Goal: Information Seeking & Learning: Learn about a topic

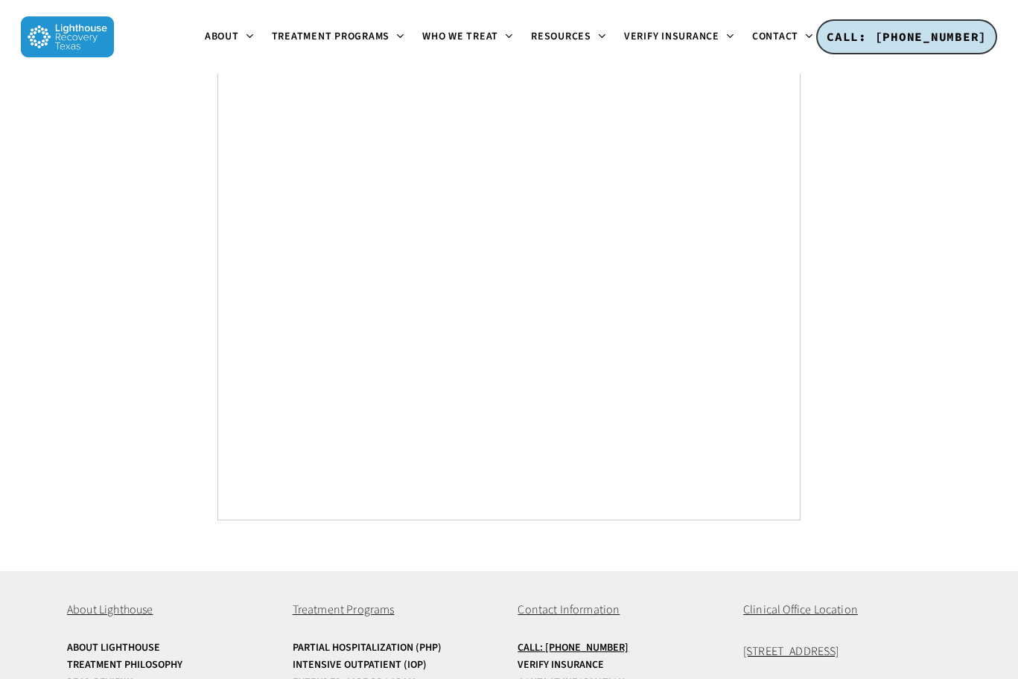
scroll to position [5565, 0]
drag, startPoint x: 737, startPoint y: 559, endPoint x: 889, endPoint y: 569, distance: 152.3
click at [889, 572] on div "About Lighthouse About Lighthouse Treatment Philosophy Read Reviews Privacy Pol…" at bounding box center [509, 673] width 884 height 203
copy span "[STREET_ADDRESS]"
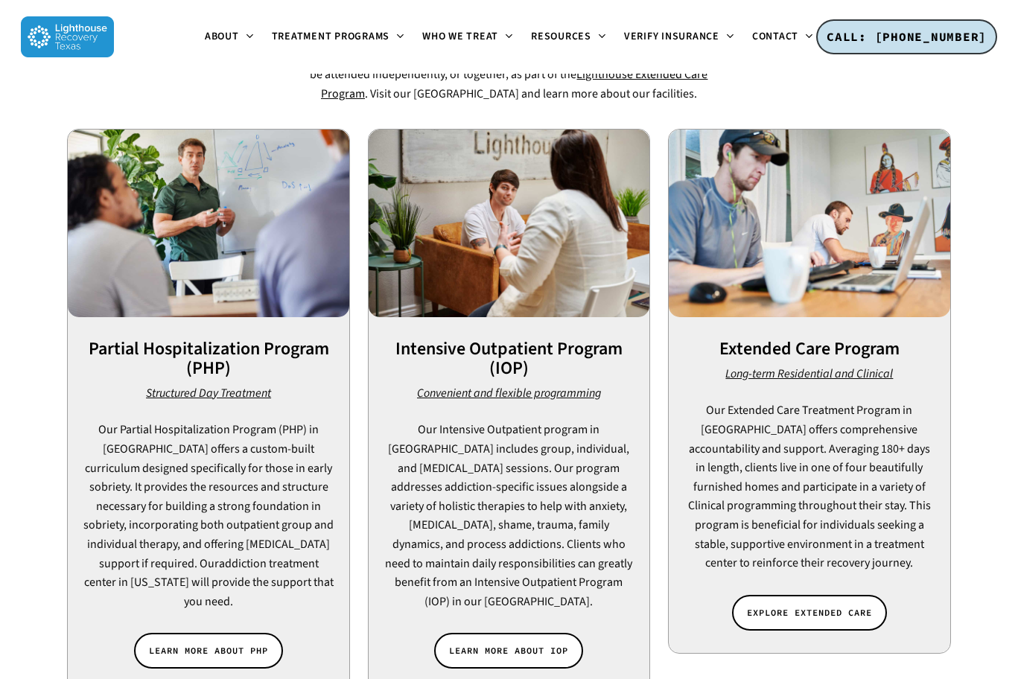
scroll to position [994, 0]
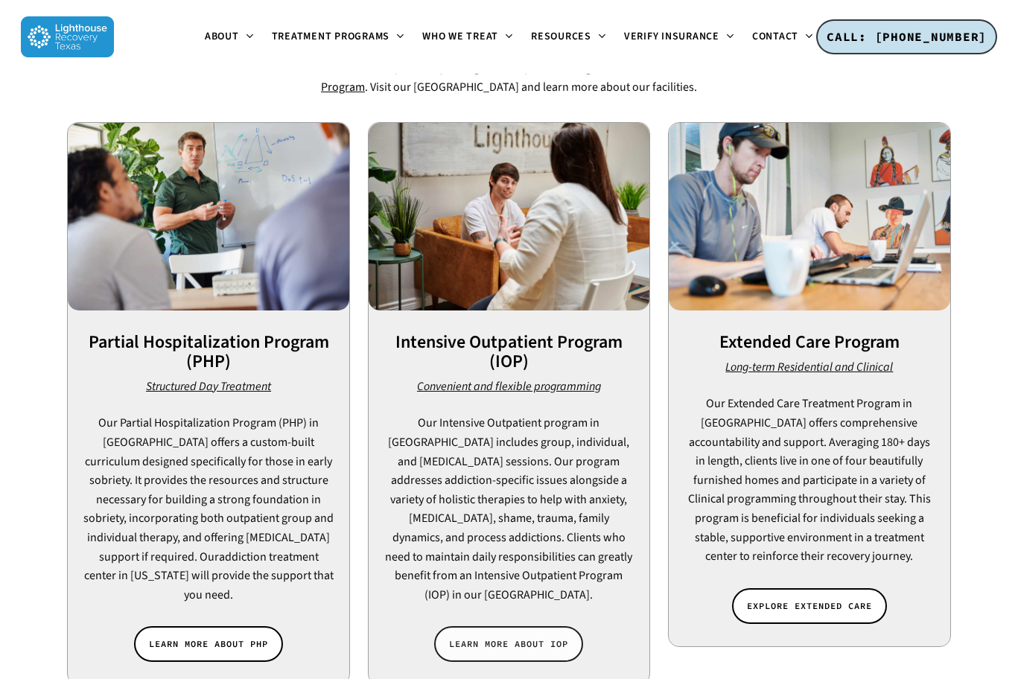
click at [495, 637] on span "LEARN MORE ABOUT IOP" at bounding box center [508, 644] width 119 height 15
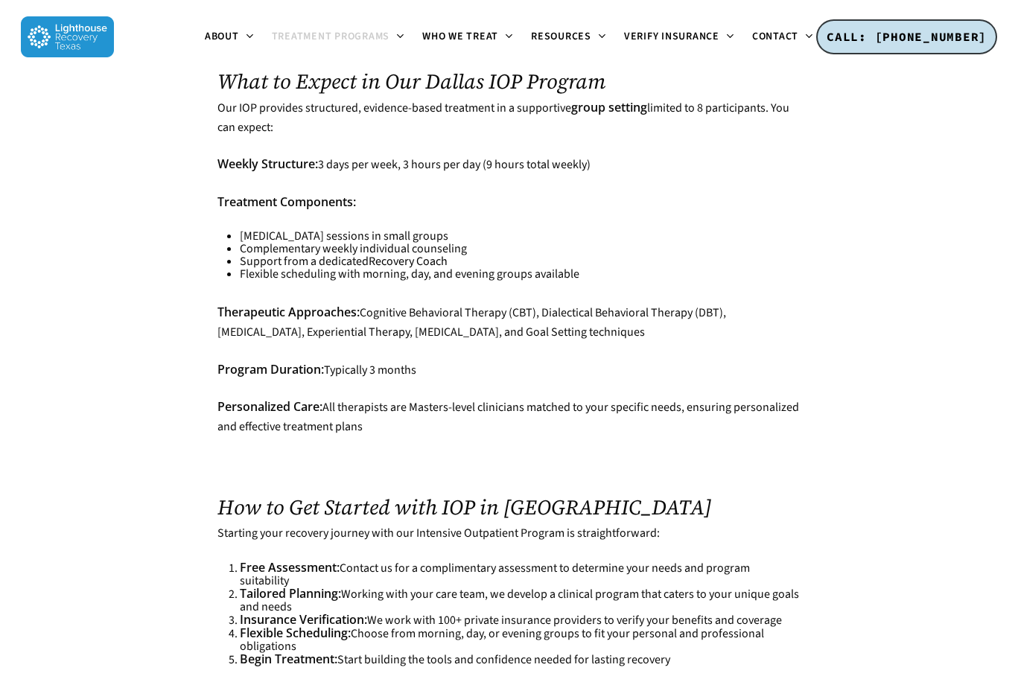
scroll to position [4297, 0]
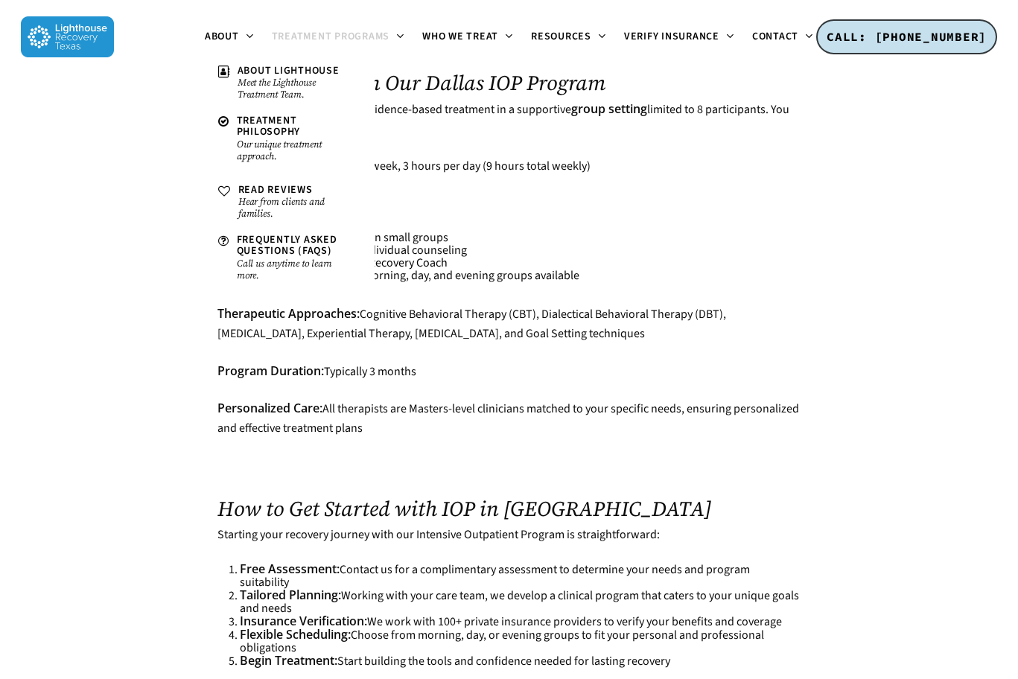
click at [72, 34] on img at bounding box center [67, 36] width 93 height 41
